Goal: Find specific page/section: Find specific page/section

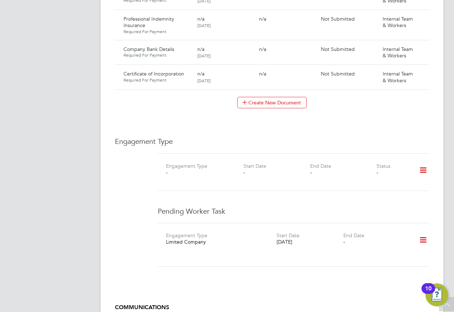
scroll to position [571, 0]
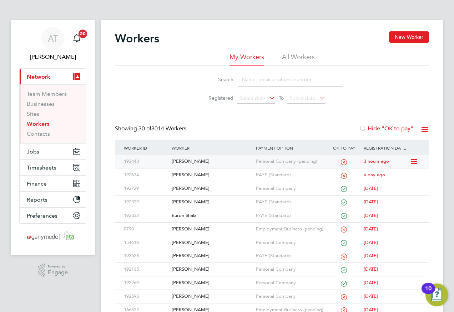
drag, startPoint x: 182, startPoint y: 161, endPoint x: 183, endPoint y: 156, distance: 4.7
click at [183, 160] on div "[PERSON_NAME]" at bounding box center [212, 161] width 84 height 13
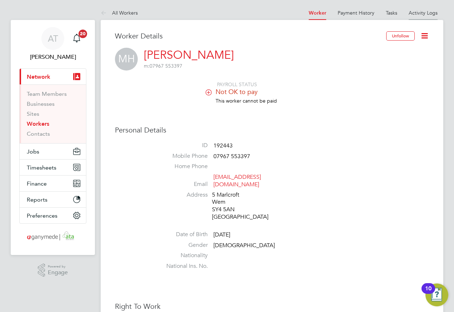
click at [421, 9] on li "Activity Logs" at bounding box center [422, 13] width 29 height 14
